Goal: Obtain resource: Obtain resource

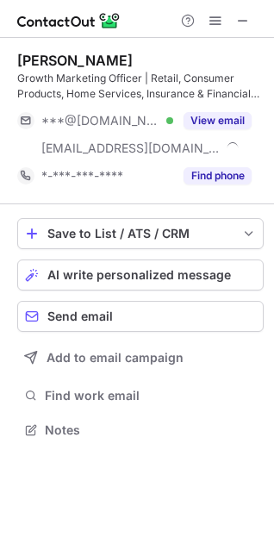
scroll to position [418, 274]
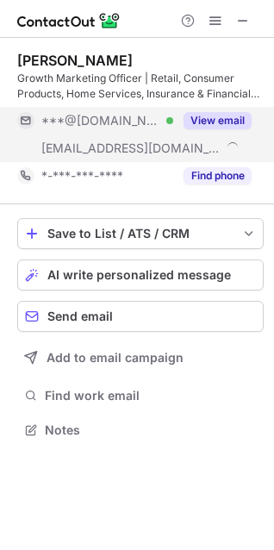
click at [224, 115] on button "View email" at bounding box center [218, 120] width 68 height 17
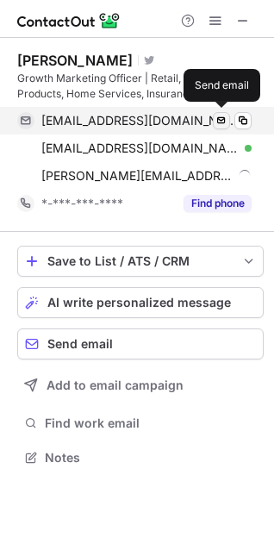
click at [218, 116] on span at bounding box center [222, 121] width 14 height 14
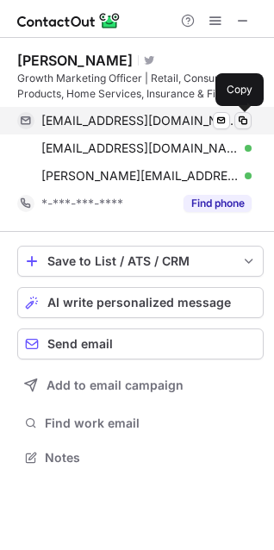
click at [246, 127] on span at bounding box center [243, 121] width 14 height 14
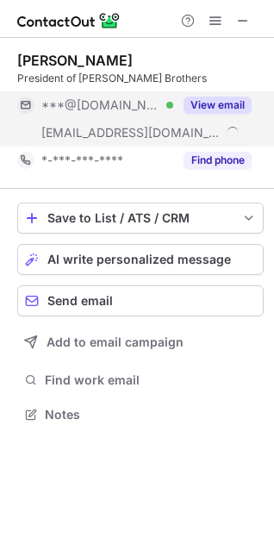
scroll to position [403, 274]
click at [225, 108] on button "View email" at bounding box center [218, 105] width 68 height 17
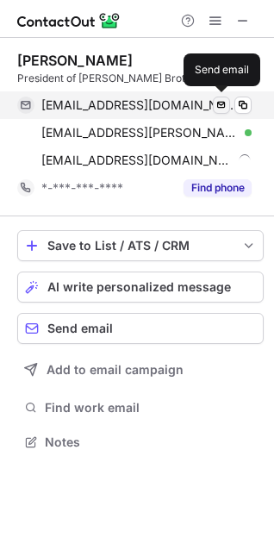
click at [223, 108] on span at bounding box center [222, 105] width 14 height 14
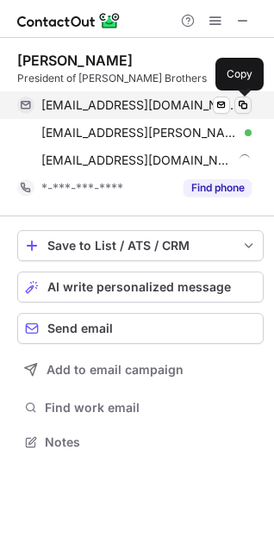
click at [242, 108] on span at bounding box center [243, 105] width 14 height 14
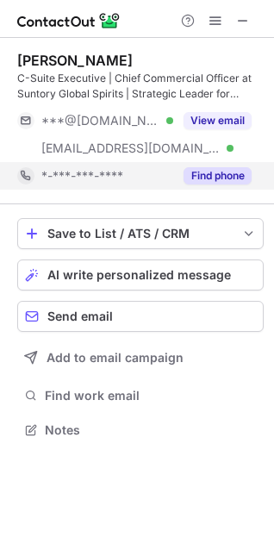
scroll to position [418, 274]
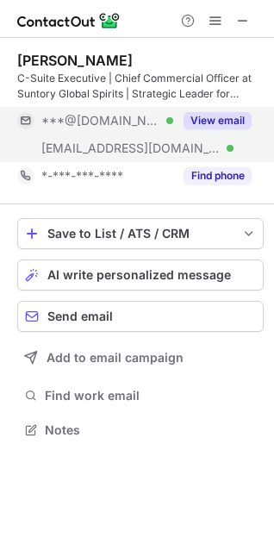
click at [223, 118] on button "View email" at bounding box center [218, 120] width 68 height 17
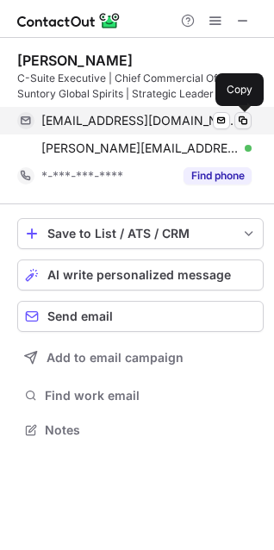
click at [243, 126] on span at bounding box center [243, 121] width 14 height 14
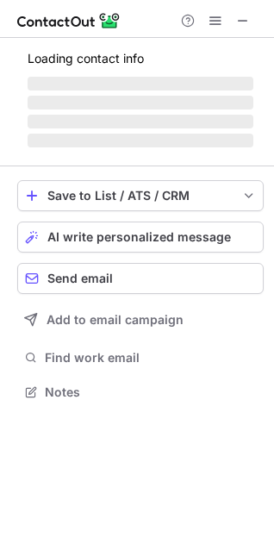
scroll to position [418, 274]
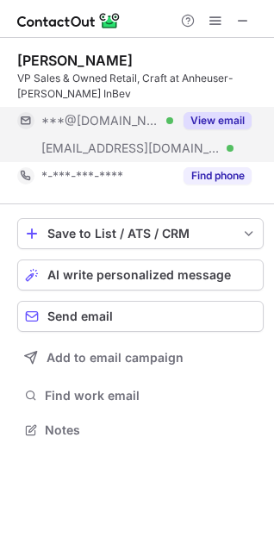
click at [228, 119] on button "View email" at bounding box center [218, 120] width 68 height 17
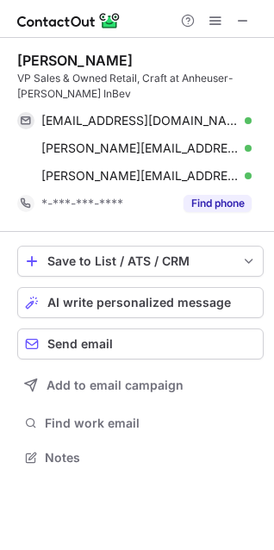
scroll to position [446, 274]
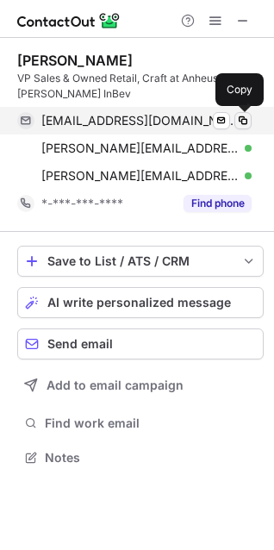
click at [247, 119] on span at bounding box center [243, 121] width 14 height 14
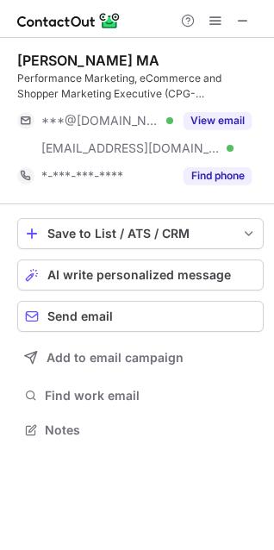
scroll to position [418, 274]
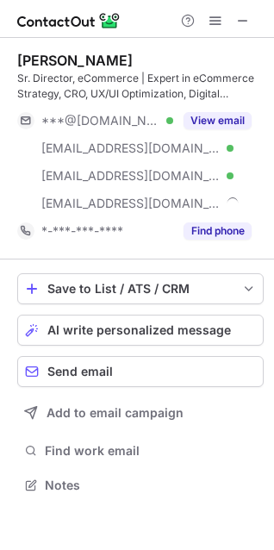
scroll to position [473, 274]
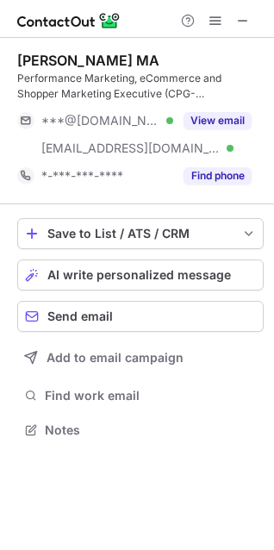
scroll to position [418, 274]
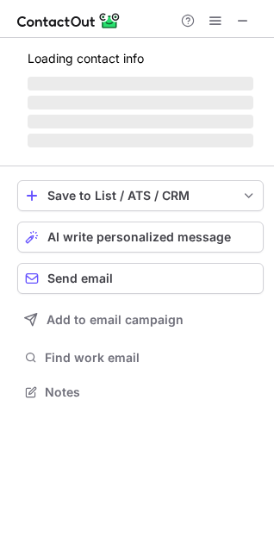
scroll to position [418, 274]
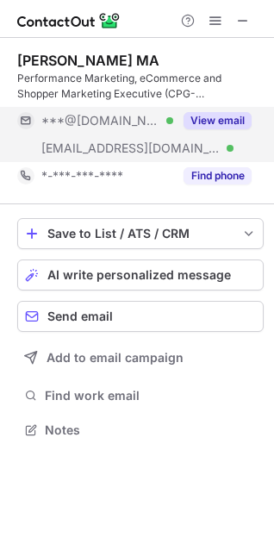
click at [218, 122] on button "View email" at bounding box center [218, 120] width 68 height 17
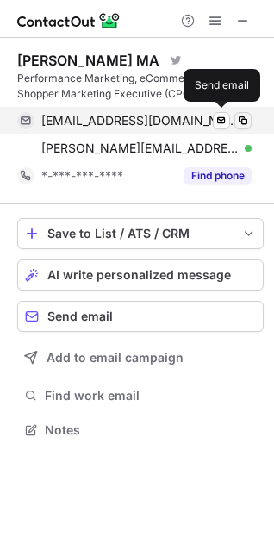
click at [238, 116] on span at bounding box center [243, 121] width 14 height 14
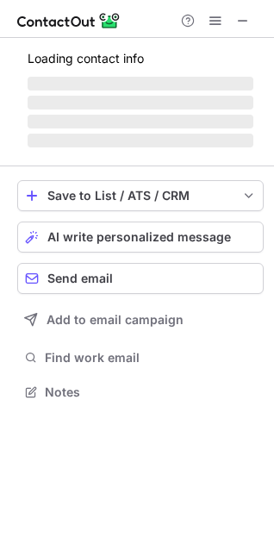
scroll to position [473, 274]
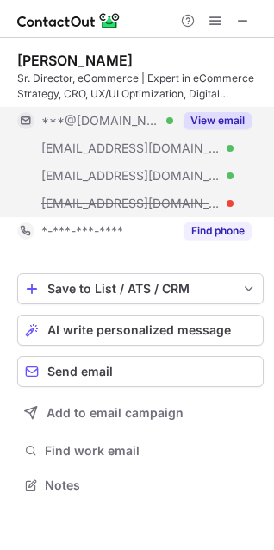
click at [212, 116] on button "View email" at bounding box center [218, 120] width 68 height 17
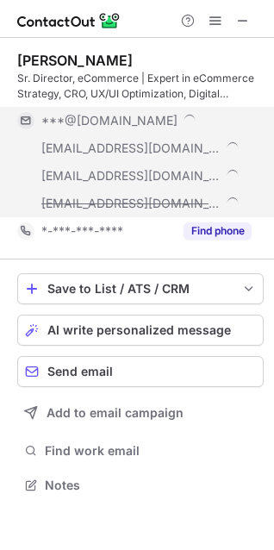
scroll to position [501, 274]
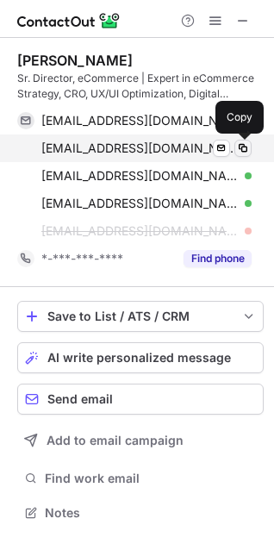
click at [242, 151] on span at bounding box center [243, 148] width 14 height 14
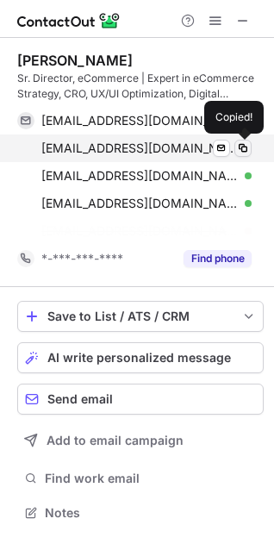
scroll to position [473, 274]
